Goal: Task Accomplishment & Management: Use online tool/utility

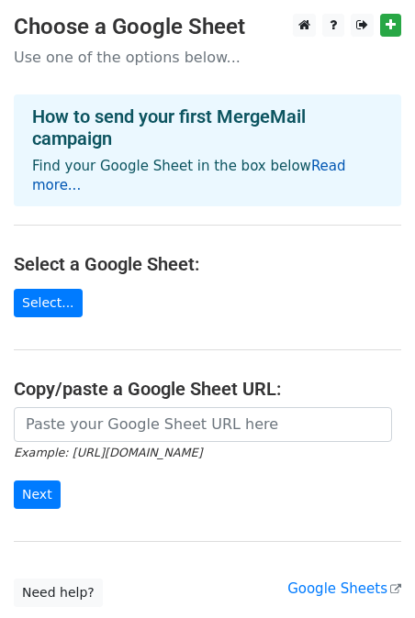
click at [319, 166] on link "Read more..." at bounding box center [189, 176] width 314 height 36
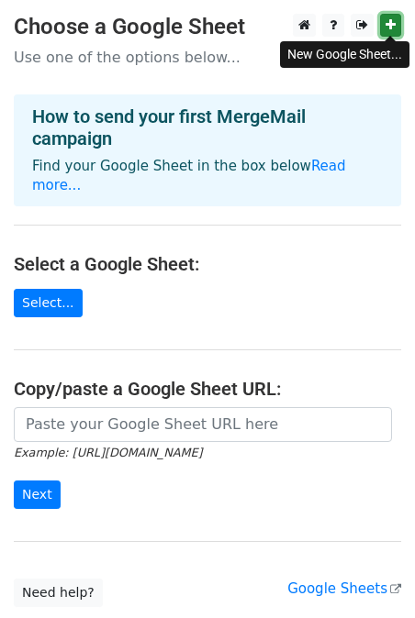
click at [393, 26] on icon at bounding box center [390, 24] width 10 height 13
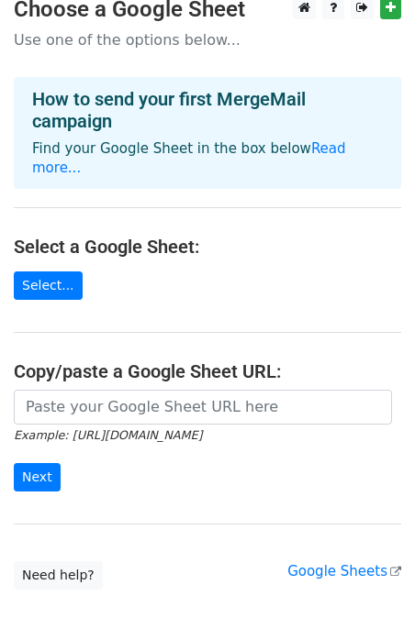
scroll to position [18, 0]
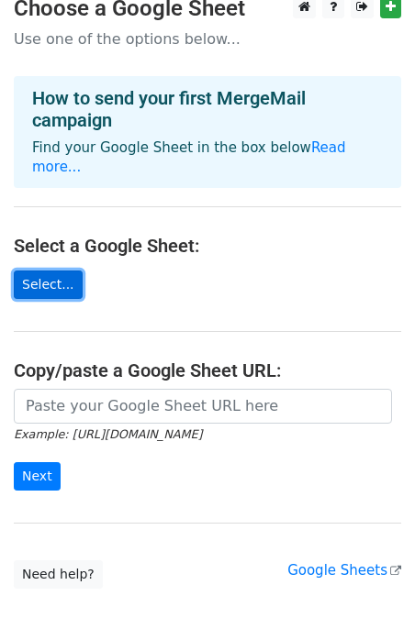
click at [30, 271] on link "Select..." at bounding box center [48, 285] width 69 height 28
click at [55, 271] on link "Select..." at bounding box center [48, 285] width 69 height 28
click at [58, 271] on link "Select..." at bounding box center [48, 285] width 69 height 28
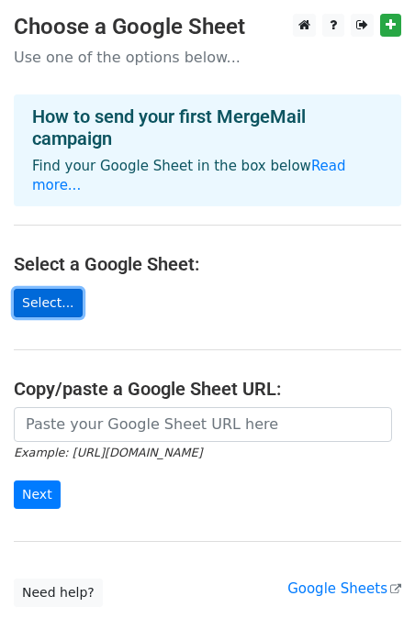
click at [55, 289] on link "Select..." at bounding box center [48, 303] width 69 height 28
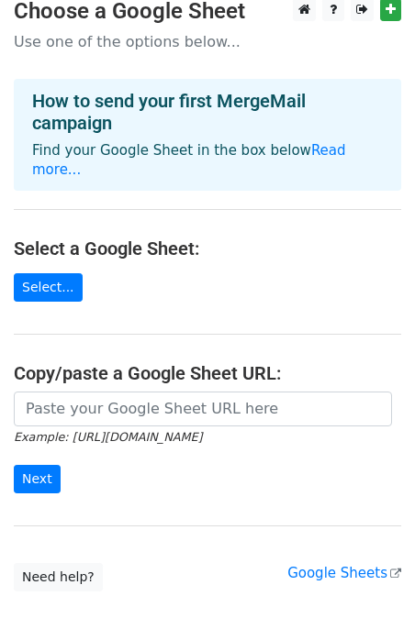
scroll to position [18, 0]
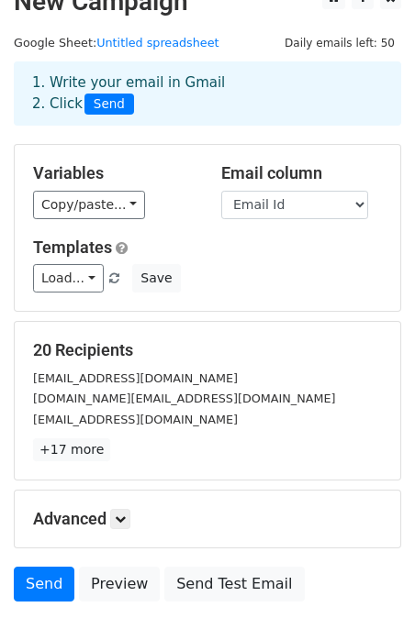
scroll to position [28, 0]
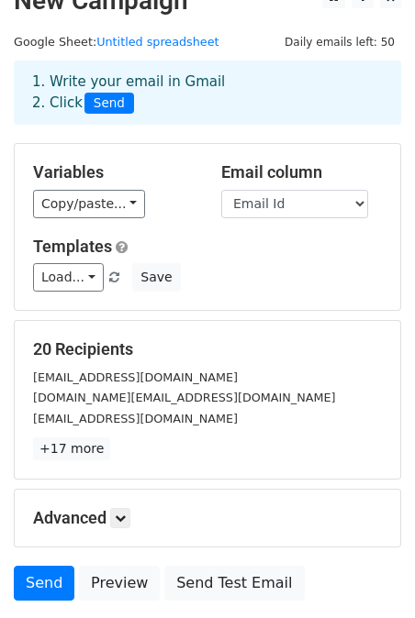
click at [112, 101] on span "Send" at bounding box center [109, 104] width 50 height 22
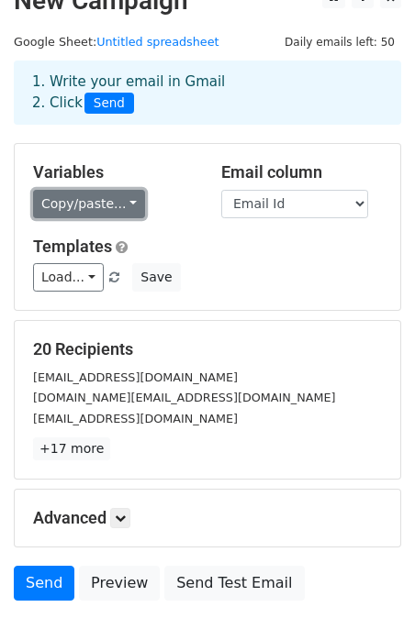
click at [87, 212] on link "Copy/paste..." at bounding box center [89, 204] width 112 height 28
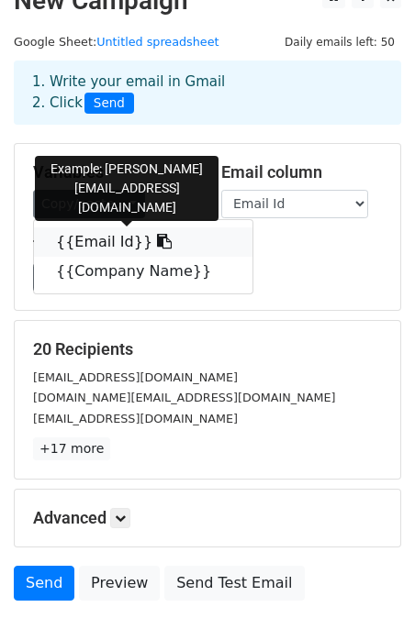
click at [94, 246] on link "{{Email Id}}" at bounding box center [143, 241] width 218 height 29
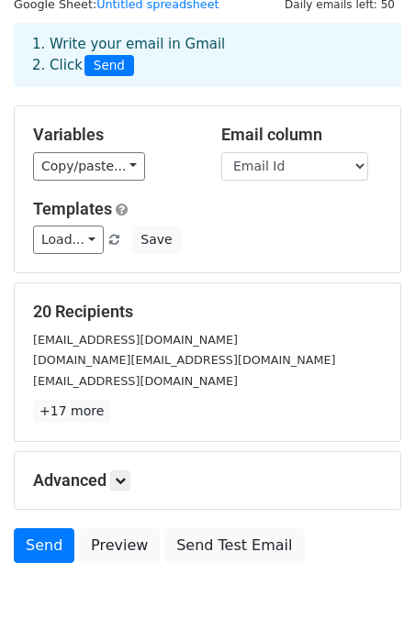
scroll to position [66, 0]
click at [135, 353] on small "amar.industries@hotmail.com" at bounding box center [184, 360] width 302 height 14
click at [68, 337] on small "amit.bharadwaj@wondercement.com" at bounding box center [135, 340] width 205 height 14
click at [72, 338] on small "amit.bharadwaj@wondercement.com" at bounding box center [135, 340] width 205 height 14
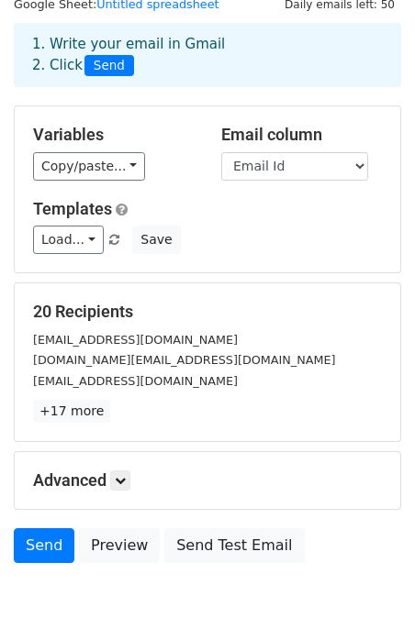
click at [72, 338] on small "[EMAIL_ADDRESS][DOMAIN_NAME]" at bounding box center [135, 340] width 205 height 14
click at [65, 407] on link "+17 more" at bounding box center [71, 411] width 77 height 23
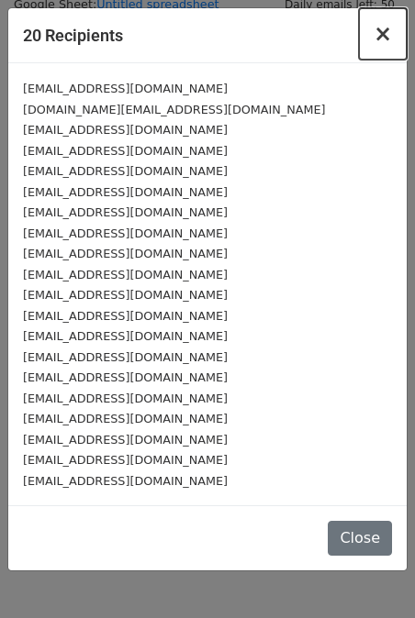
click at [389, 28] on span "×" at bounding box center [382, 34] width 18 height 26
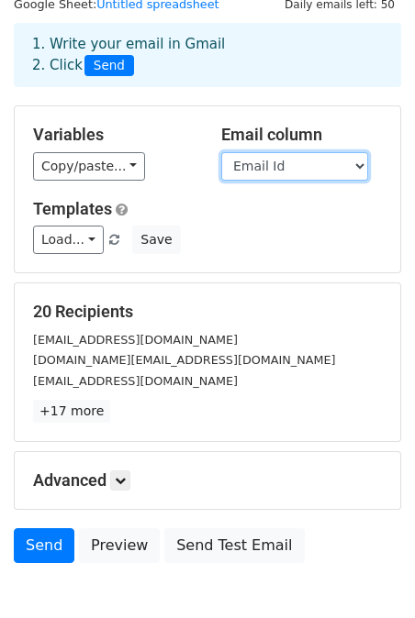
click at [261, 168] on select "Email Id Company Name" at bounding box center [294, 166] width 147 height 28
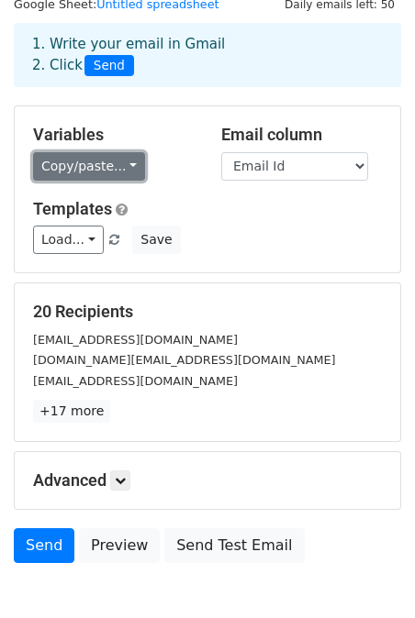
click at [116, 167] on link "Copy/paste..." at bounding box center [89, 166] width 112 height 28
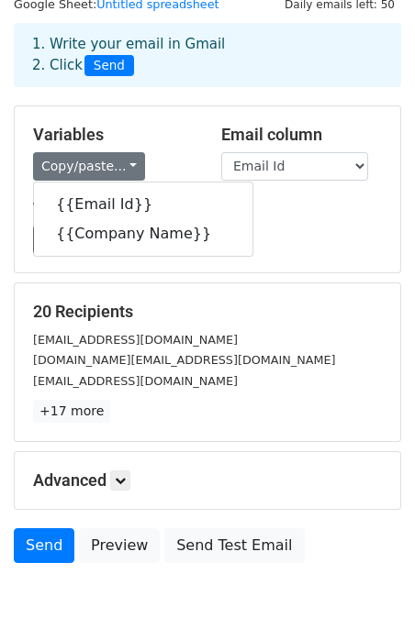
click at [325, 257] on div "Variables Copy/paste... {{Email Id}} {{Company Name}} Email column Email Id Com…" at bounding box center [207, 189] width 385 height 166
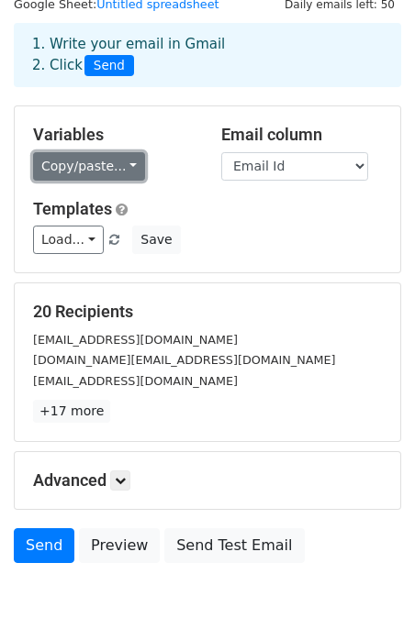
click at [93, 172] on link "Copy/paste..." at bounding box center [89, 166] width 112 height 28
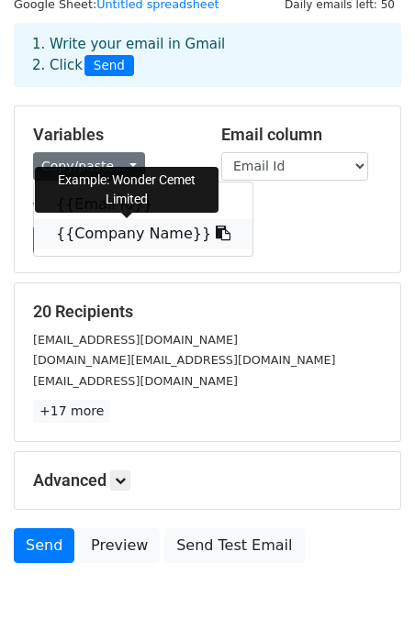
click at [98, 234] on link "{{Company Name}}" at bounding box center [143, 233] width 218 height 29
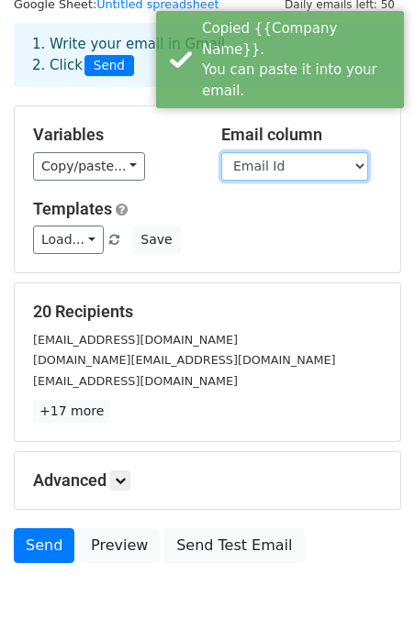
click at [274, 169] on select "Email Id Company Name" at bounding box center [294, 166] width 147 height 28
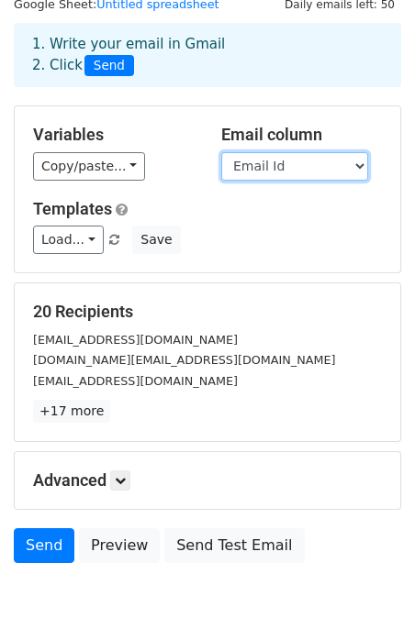
click at [221, 152] on select "Email Id Company Name" at bounding box center [294, 166] width 147 height 28
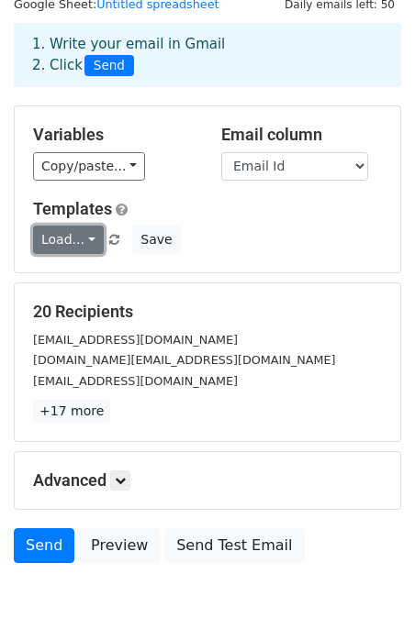
click at [35, 240] on link "Load..." at bounding box center [68, 240] width 71 height 28
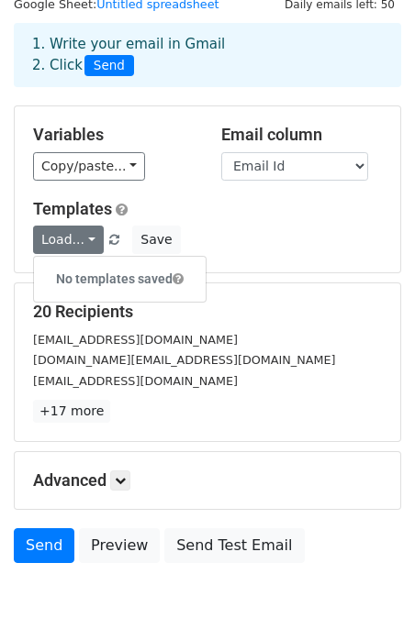
click at [359, 226] on div "Templates Load... No templates saved Save" at bounding box center [207, 227] width 376 height 56
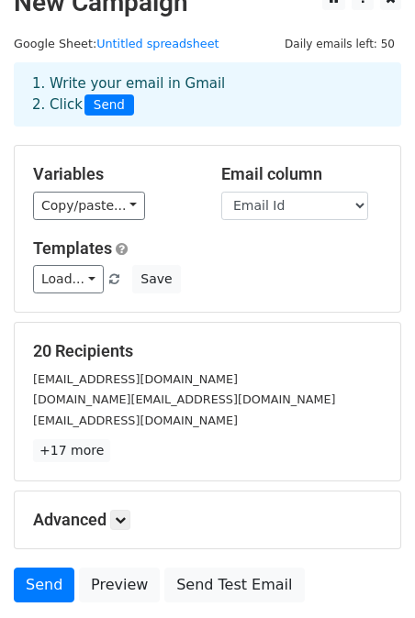
scroll to position [28, 0]
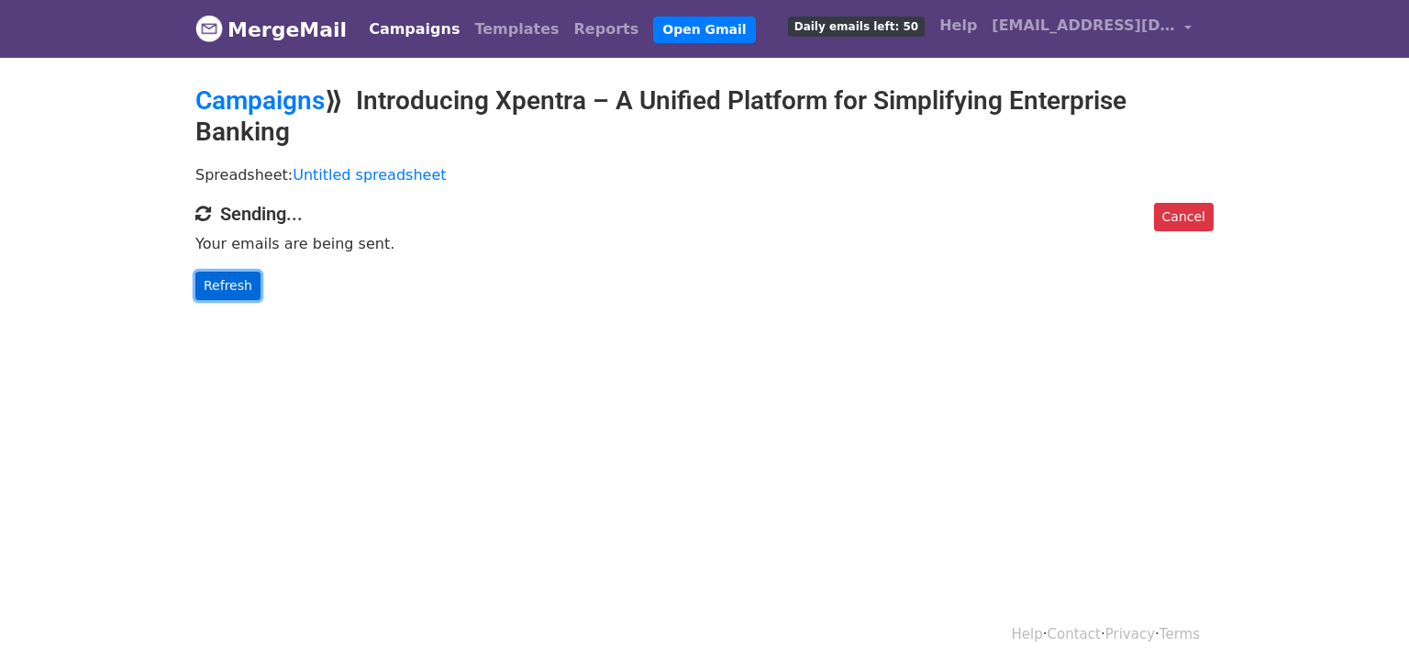
click at [216, 291] on link "Refresh" at bounding box center [227, 286] width 65 height 28
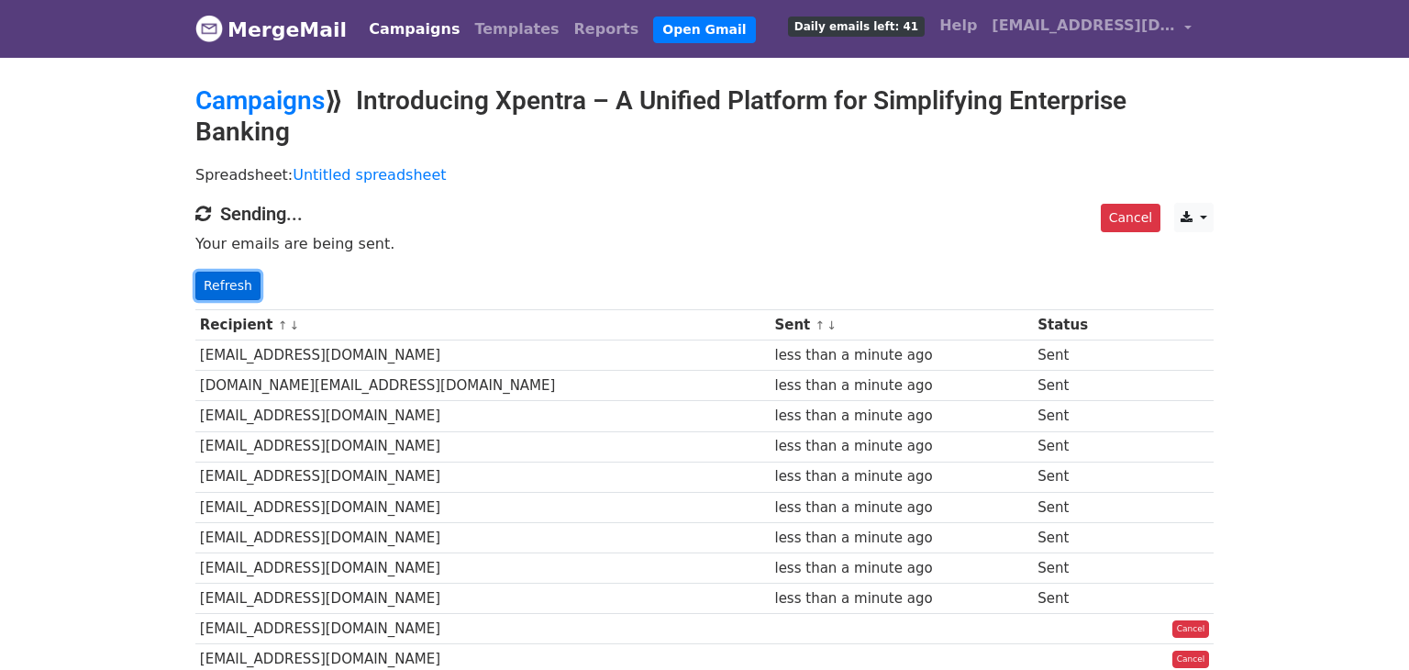
click at [228, 294] on link "Refresh" at bounding box center [227, 286] width 65 height 28
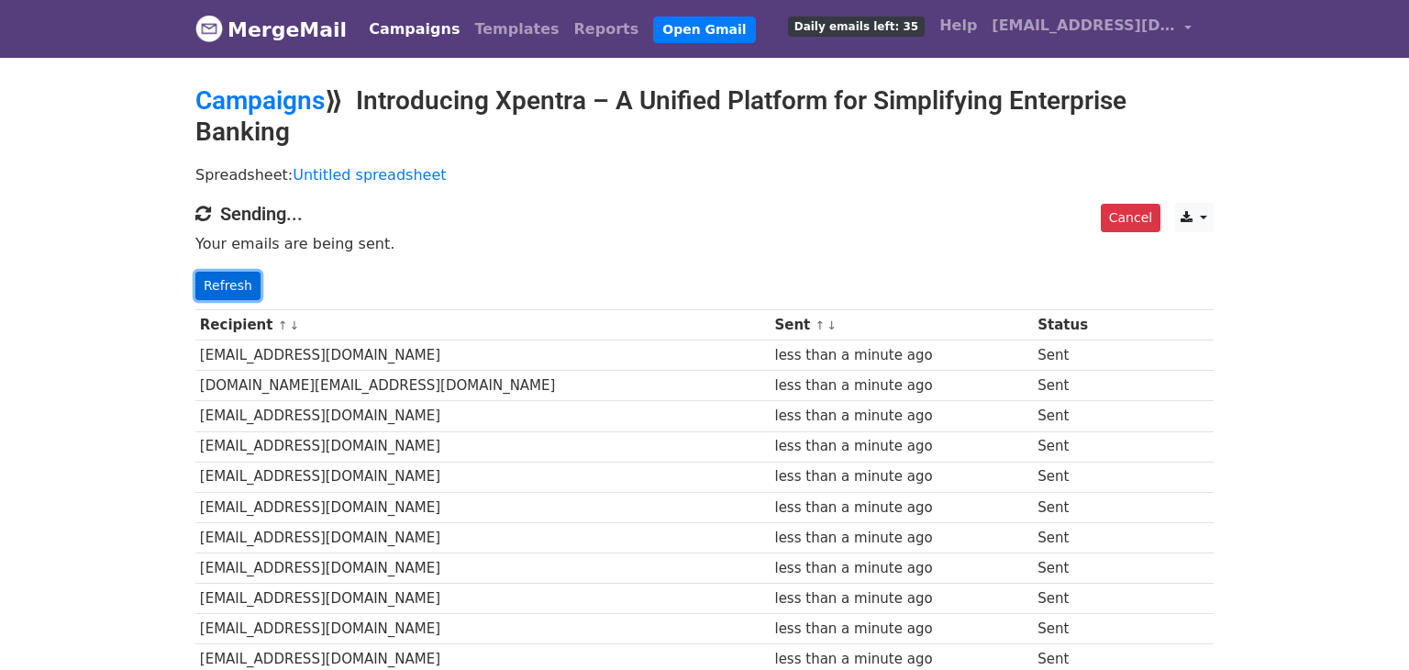
click at [227, 294] on link "Refresh" at bounding box center [227, 286] width 65 height 28
click at [231, 288] on link "Refresh" at bounding box center [227, 286] width 65 height 28
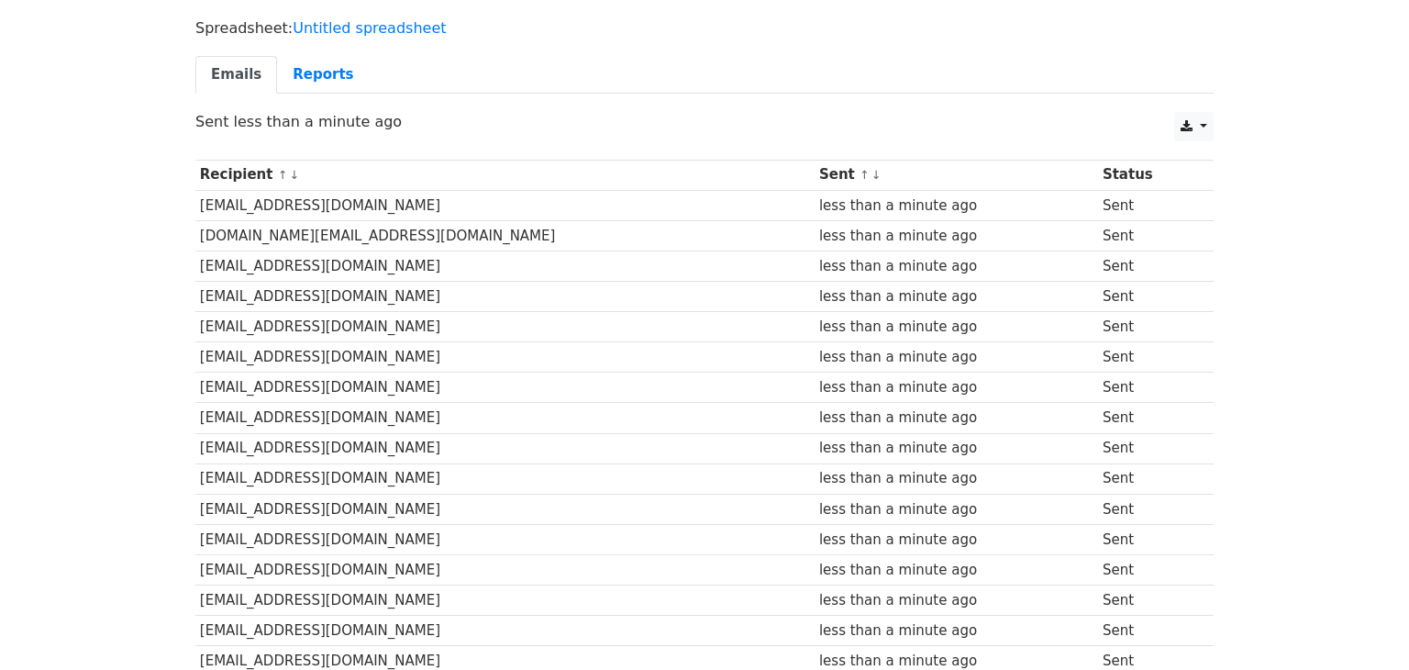
scroll to position [94, 0]
